Goal: Find specific page/section: Find specific page/section

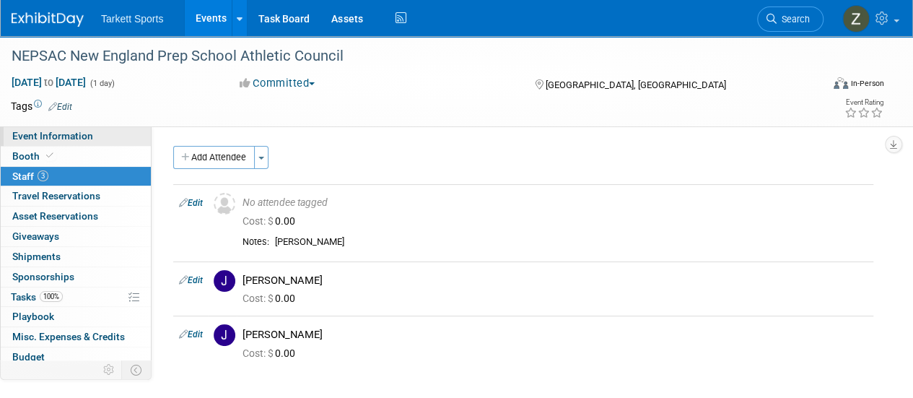
click at [97, 143] on link "Event Information" at bounding box center [76, 135] width 150 height 19
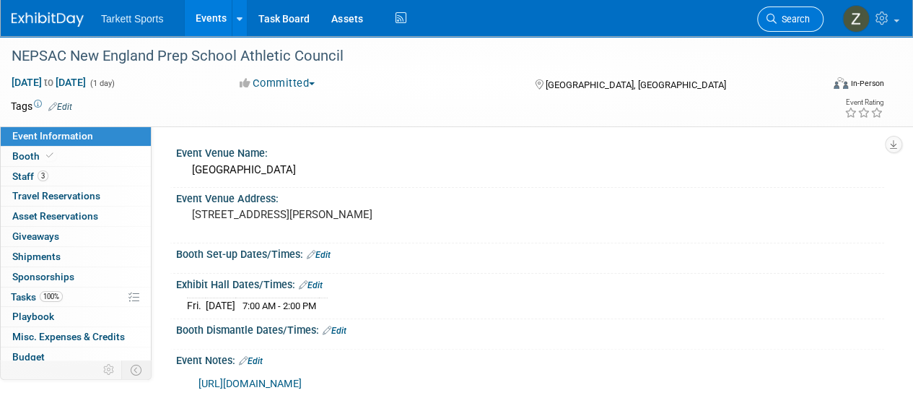
click at [776, 17] on icon at bounding box center [772, 19] width 10 height 10
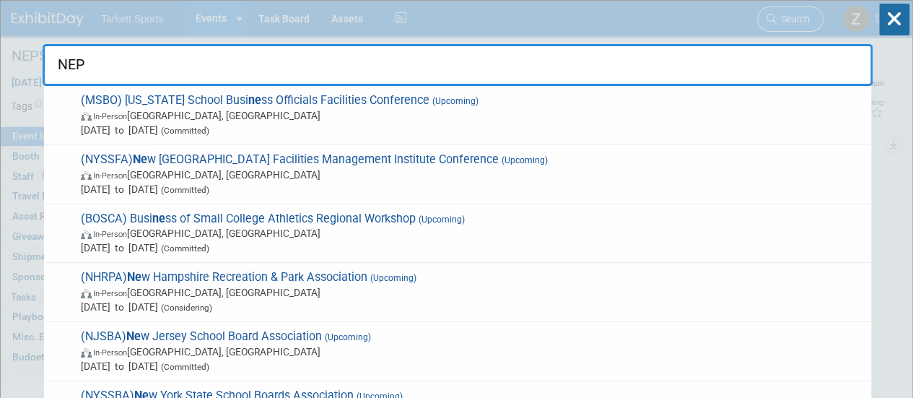
type input "NEPS"
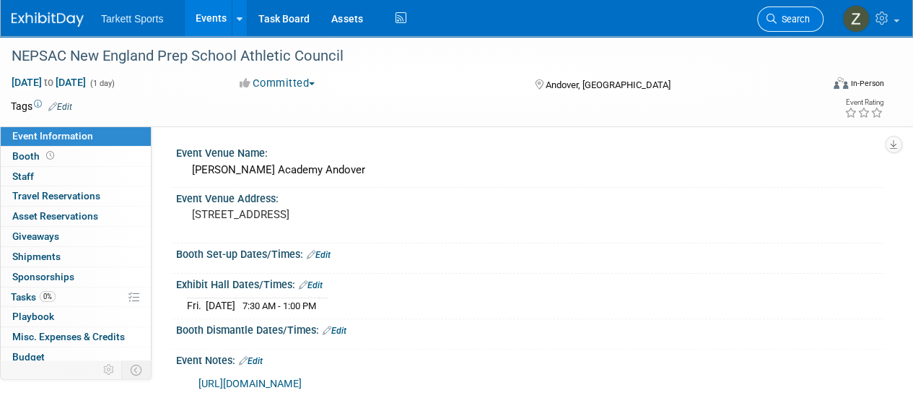
click at [799, 27] on link "Search" at bounding box center [791, 18] width 66 height 25
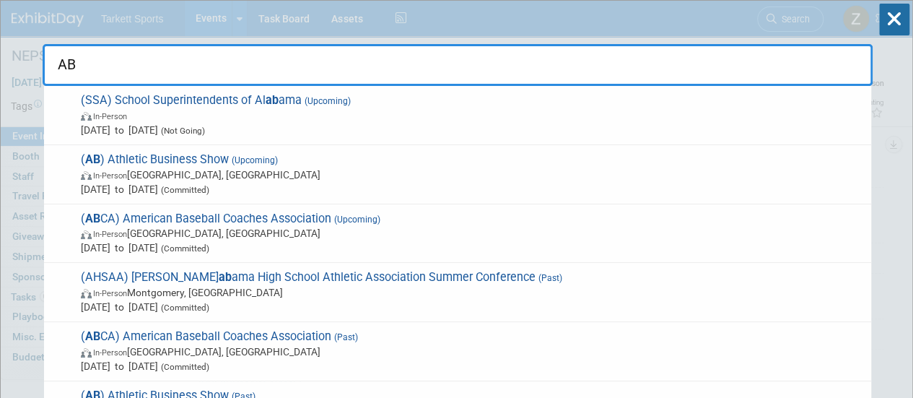
type input "AB"
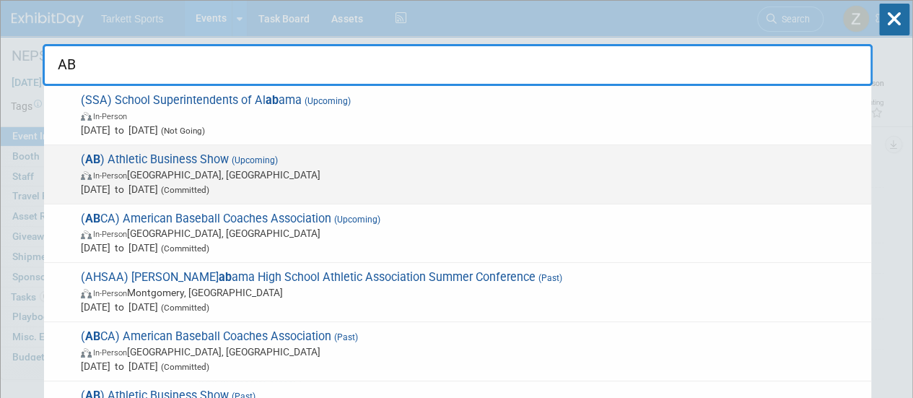
click at [139, 168] on span "In-Person San Diego, CA" at bounding box center [473, 175] width 784 height 14
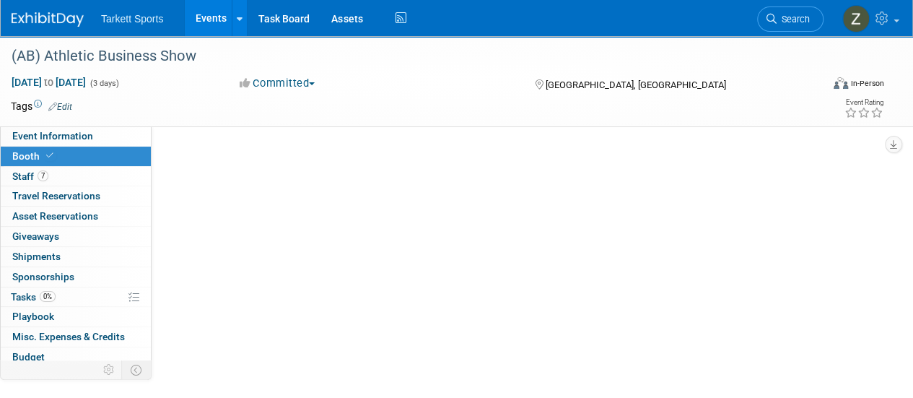
select select "FieldTurf, [PERSON_NAME], Indoor"
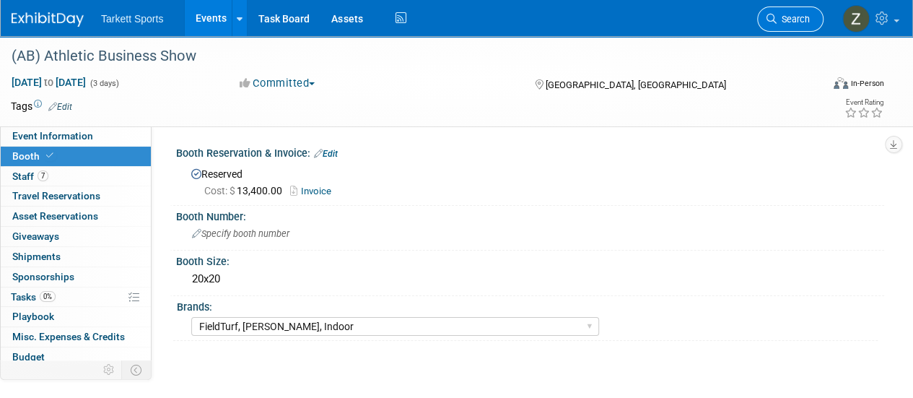
click at [781, 22] on span "Search" at bounding box center [793, 19] width 33 height 11
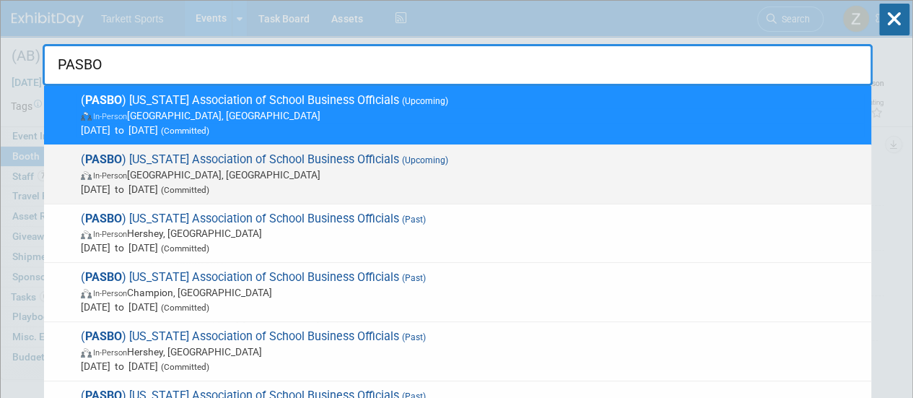
type input "PASBO"
click at [209, 189] on span "(Committed)" at bounding box center [183, 190] width 51 height 10
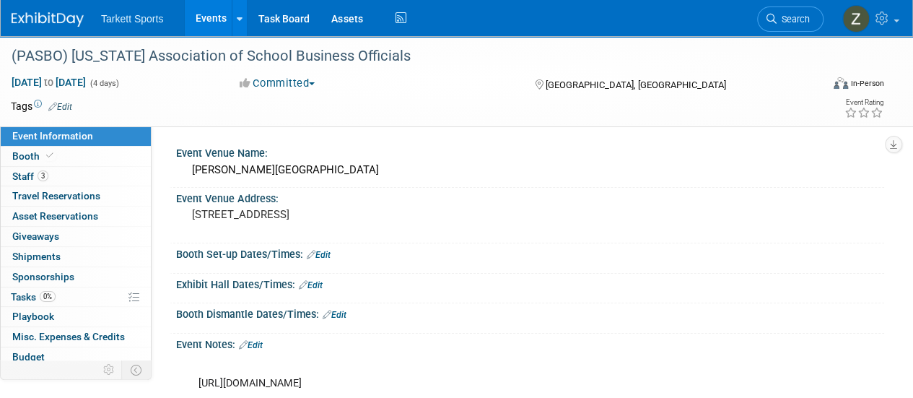
click at [84, 143] on link "Event Information" at bounding box center [76, 135] width 150 height 19
click at [84, 149] on link "Booth" at bounding box center [76, 156] width 150 height 19
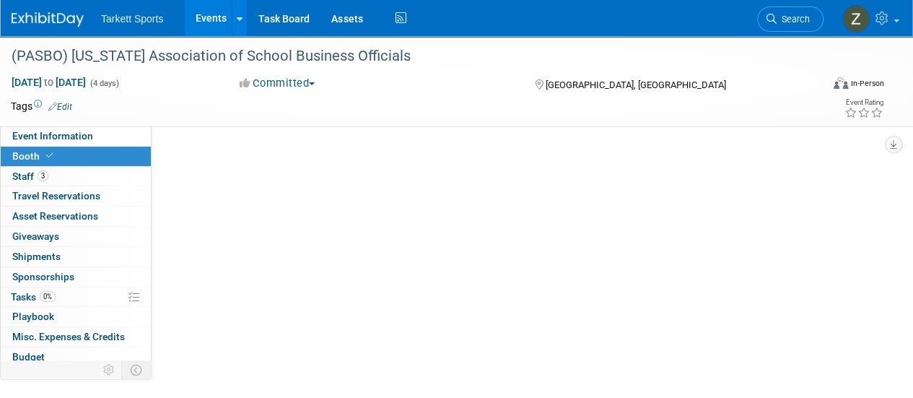
select select "FieldTurf, [PERSON_NAME], Indoor"
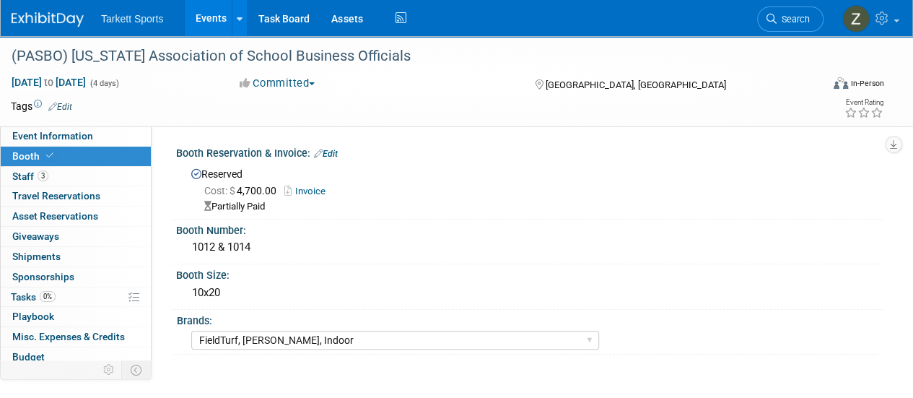
click at [322, 191] on link "Invoice" at bounding box center [309, 191] width 48 height 11
